Goal: Task Accomplishment & Management: Manage account settings

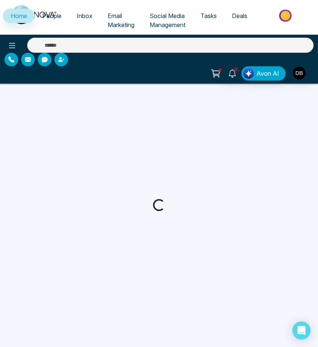
select select "*"
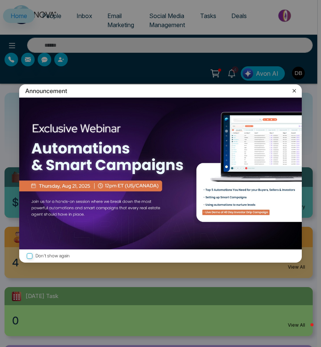
click at [293, 91] on icon at bounding box center [295, 91] width 8 height 8
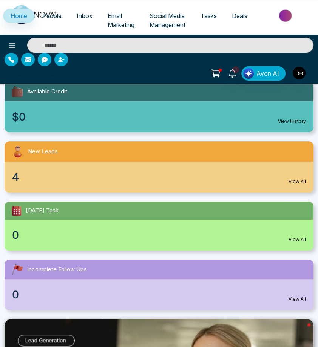
scroll to position [84, 0]
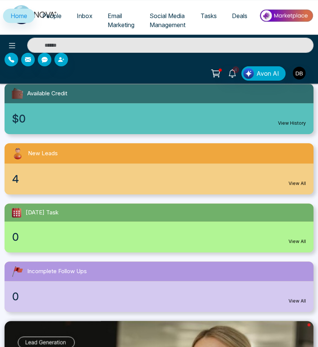
click at [97, 163] on div "New Leads" at bounding box center [159, 153] width 309 height 20
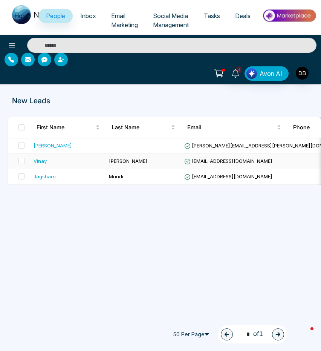
click at [53, 161] on div "Vinay" at bounding box center [68, 161] width 69 height 8
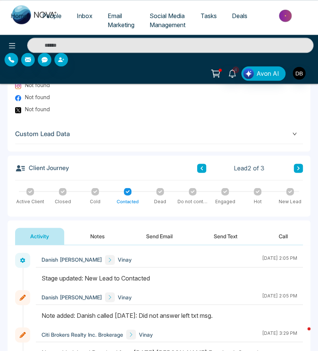
scroll to position [435, 0]
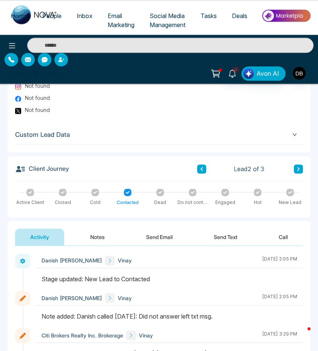
click at [256, 190] on icon at bounding box center [257, 192] width 4 height 4
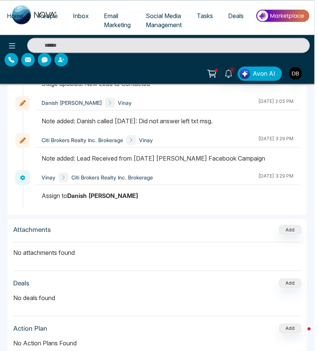
scroll to position [657, 0]
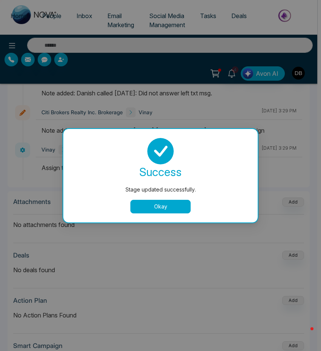
click at [164, 207] on button "Okay" at bounding box center [161, 207] width 60 height 14
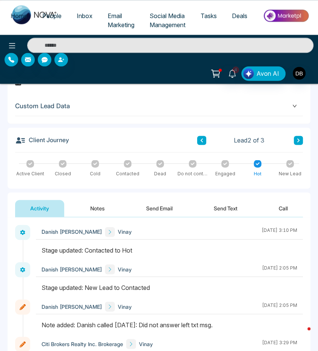
scroll to position [462, 0]
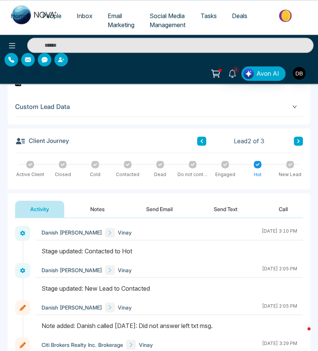
click at [98, 213] on button "Notes" at bounding box center [97, 209] width 45 height 17
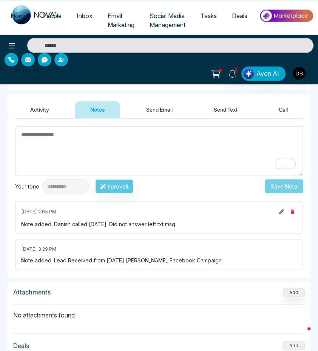
scroll to position [562, 0]
click at [139, 147] on textarea "To enrich screen reader interactions, please activate Accessibility in Grammarl…" at bounding box center [158, 150] width 287 height 49
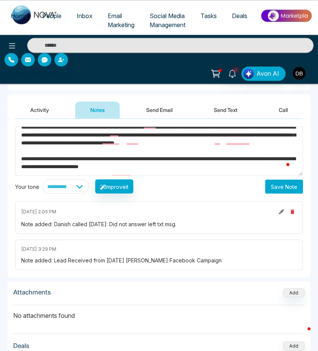
scroll to position [0, 0]
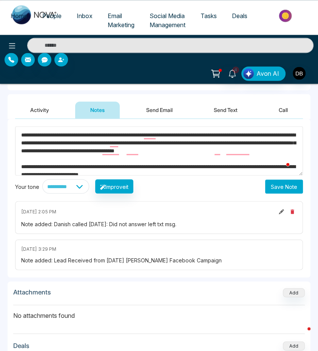
drag, startPoint x: 186, startPoint y: 175, endPoint x: -30, endPoint y: 116, distance: 223.5
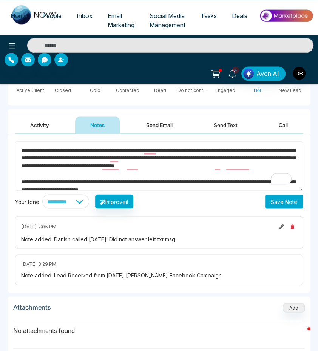
scroll to position [545, 0]
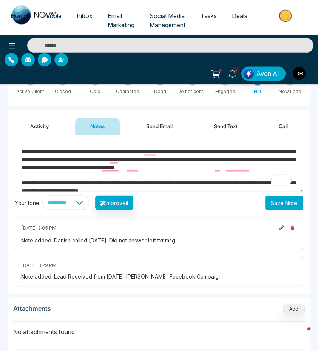
type textarea "**********"
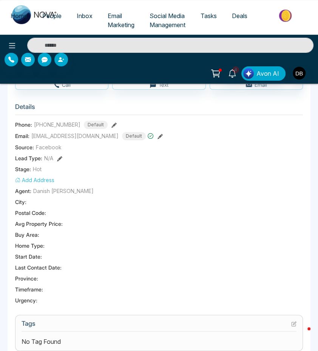
scroll to position [0, 0]
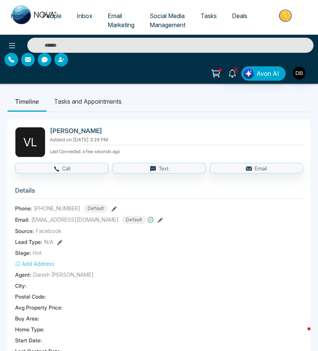
click at [175, 276] on div "Agent: Danish [PERSON_NAME]" at bounding box center [158, 275] width 287 height 8
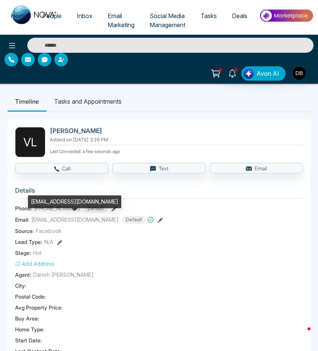
click at [85, 219] on span "[EMAIL_ADDRESS][DOMAIN_NAME]" at bounding box center [74, 220] width 87 height 8
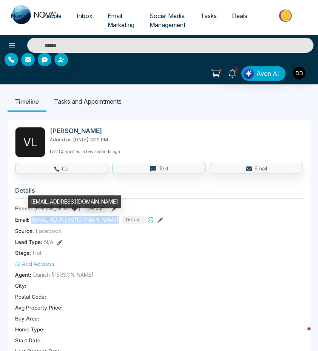
click at [85, 219] on span "[EMAIL_ADDRESS][DOMAIN_NAME]" at bounding box center [74, 220] width 87 height 8
copy span "[EMAIL_ADDRESS][DOMAIN_NAME]"
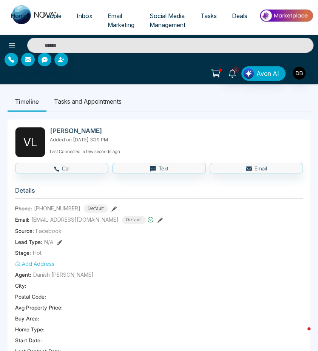
click at [196, 261] on div "Add Address" at bounding box center [158, 264] width 287 height 8
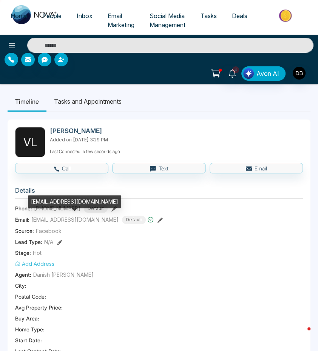
click at [49, 212] on div "[EMAIL_ADDRESS][DOMAIN_NAME]" at bounding box center [74, 204] width 93 height 18
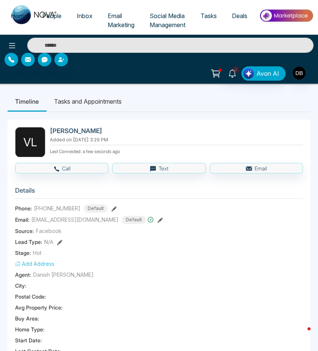
click at [199, 212] on section "Details Phone: [PHONE_NUMBER] Default Email: [EMAIL_ADDRESS][DOMAIN_NAME] Defau…" at bounding box center [158, 286] width 287 height 210
click at [53, 207] on span "[PHONE_NUMBER]" at bounding box center [57, 208] width 46 height 8
copy span "[PHONE_NUMBER]"
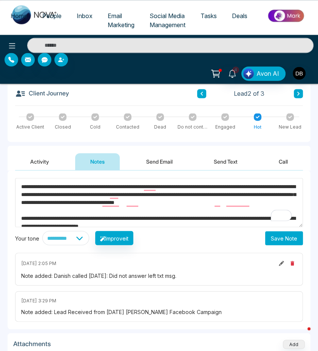
scroll to position [523, 0]
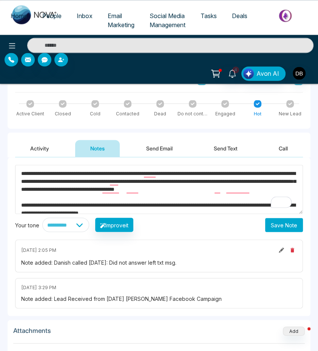
click at [140, 265] on div "Note added: Danish called [DATE]: Did not answer left txt msg." at bounding box center [158, 262] width 275 height 8
click at [174, 266] on div "Note added: Danish called [DATE]: Did not answer left txt msg." at bounding box center [158, 262] width 275 height 8
drag, startPoint x: 202, startPoint y: 266, endPoint x: 54, endPoint y: 255, distance: 148.2
click at [54, 255] on div "[DATE] 2:05 PM Note added: Danish called [DATE]: Did not answer left txt msg." at bounding box center [158, 256] width 287 height 33
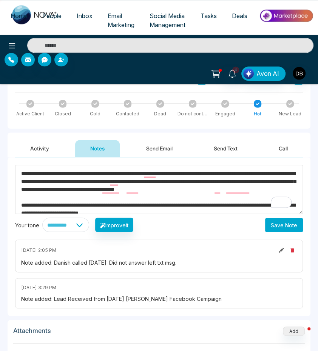
click at [124, 298] on div "Note added: Lead Received from [DATE] [PERSON_NAME] Facebook Campaign" at bounding box center [158, 299] width 275 height 8
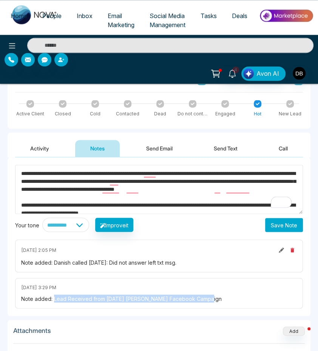
drag, startPoint x: 203, startPoint y: 303, endPoint x: 54, endPoint y: 299, distance: 149.8
click at [54, 299] on div "Note added: Lead Received from [DATE] [PERSON_NAME] Facebook Campaign" at bounding box center [158, 299] width 275 height 8
copy div "Lead Received from [DATE] [PERSON_NAME] Facebook Campaign"
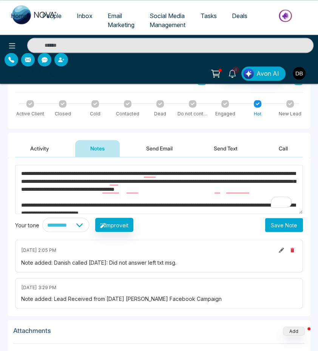
click at [198, 261] on div "Note added: Danish called [DATE]: Did not answer left txt msg." at bounding box center [158, 262] width 275 height 8
drag, startPoint x: 205, startPoint y: 267, endPoint x: 53, endPoint y: 263, distance: 152.1
click at [53, 263] on div "Note added: Danish called [DATE]: Did not answer left txt msg." at bounding box center [158, 262] width 275 height 8
copy div "Danish called [DATE]: Did not answer left txt msg."
click at [188, 291] on div "[DATE] 3:29 PM" at bounding box center [158, 287] width 275 height 7
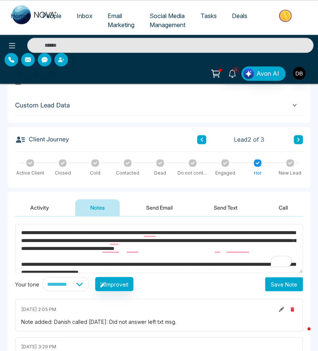
scroll to position [458, 0]
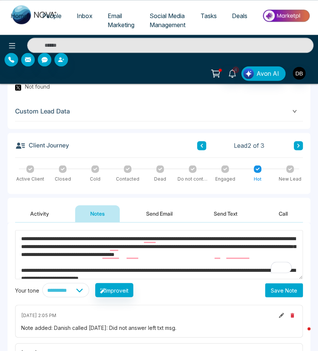
click at [152, 261] on textarea "**********" at bounding box center [158, 254] width 287 height 49
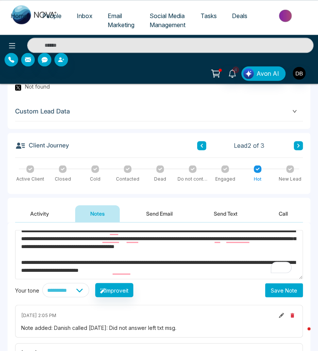
drag, startPoint x: 20, startPoint y: 241, endPoint x: 200, endPoint y: 281, distance: 184.0
click at [200, 280] on textarea "**********" at bounding box center [158, 254] width 287 height 49
